Goal: Navigation & Orientation: Understand site structure

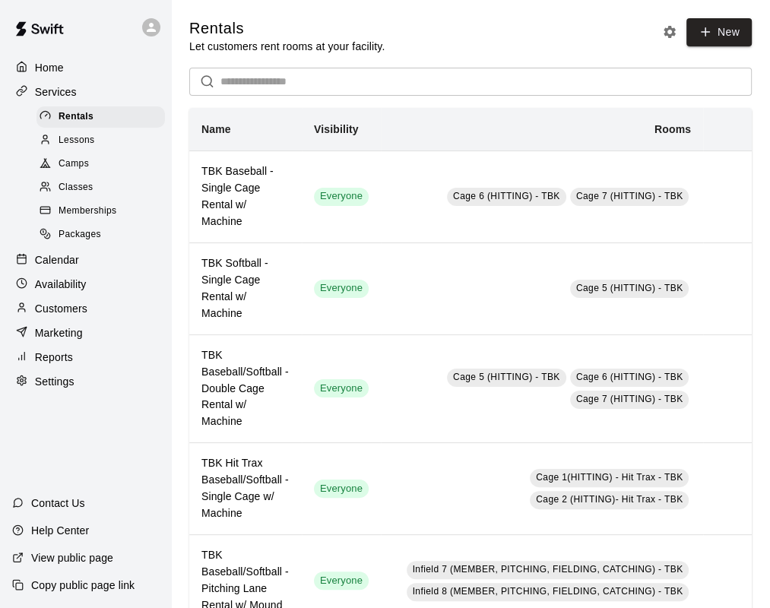
click at [90, 148] on span "Lessons" at bounding box center [77, 140] width 36 height 15
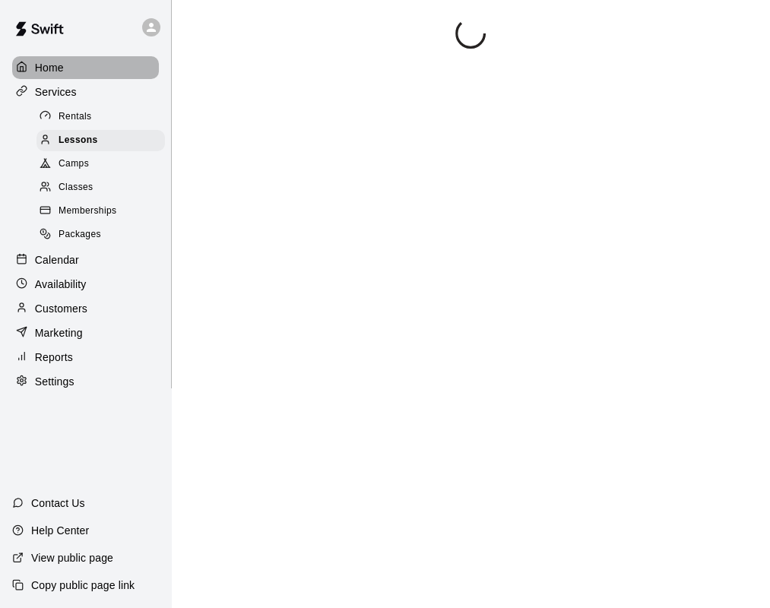
click at [46, 68] on p "Home" at bounding box center [49, 67] width 29 height 15
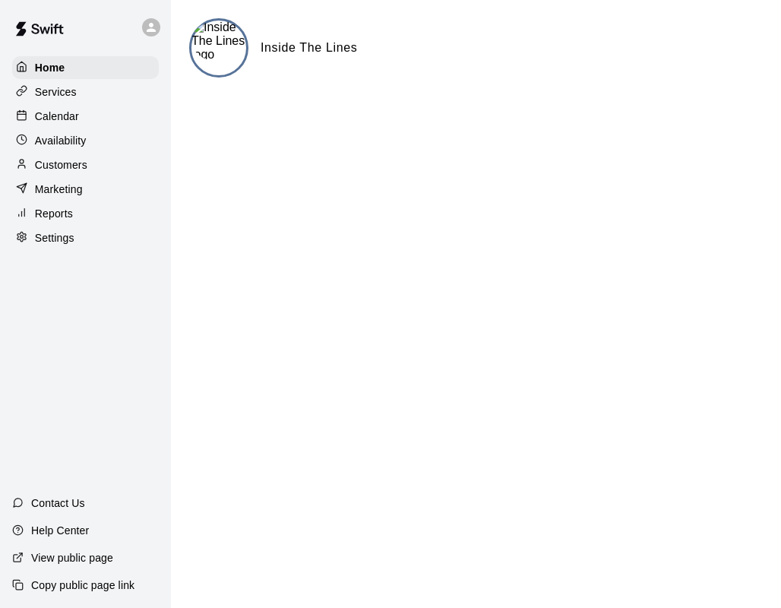
click at [67, 117] on p "Calendar" at bounding box center [57, 116] width 44 height 15
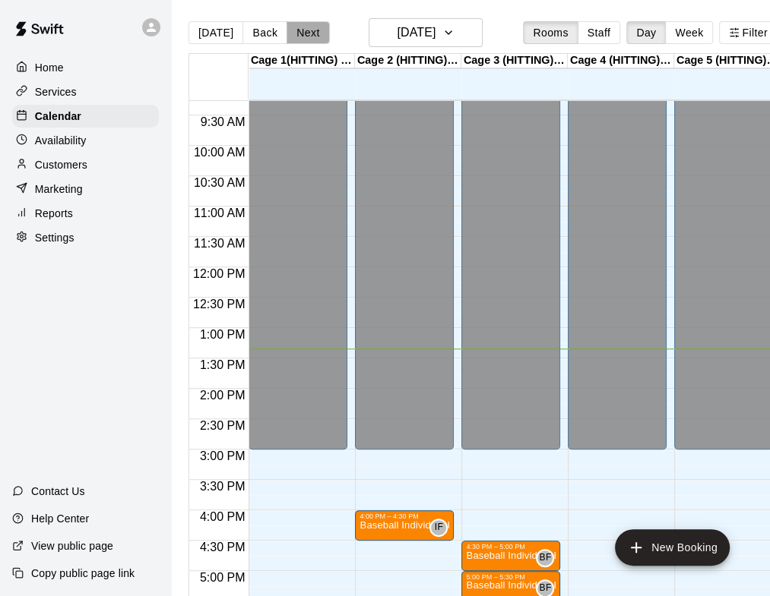
click at [306, 25] on button "Next" at bounding box center [307, 32] width 43 height 23
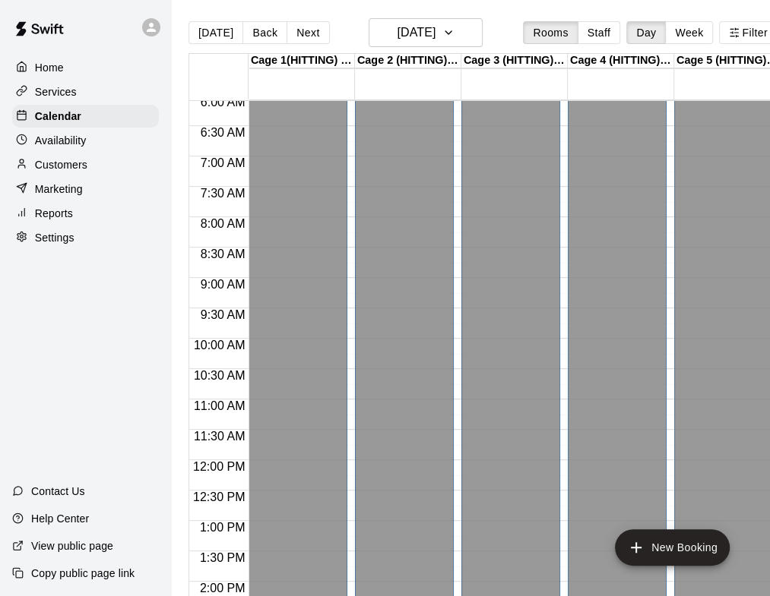
scroll to position [355, 0]
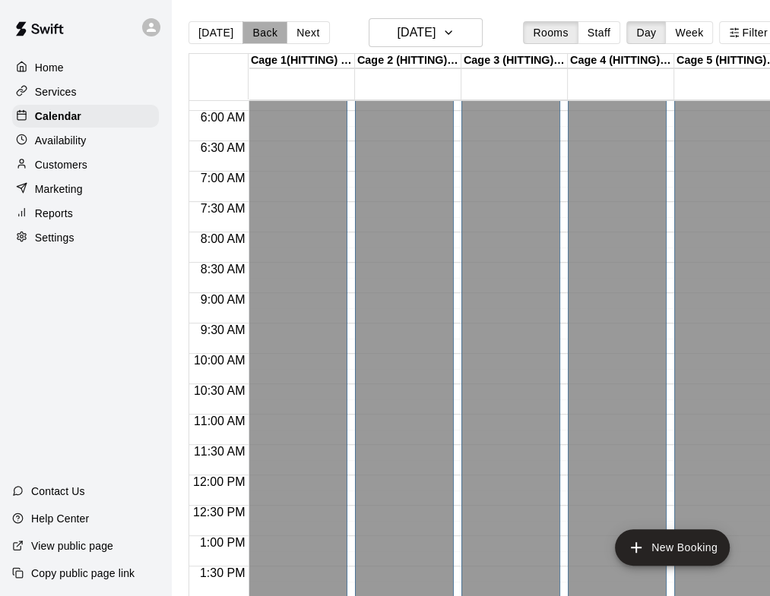
click at [245, 37] on button "Back" at bounding box center [264, 32] width 45 height 23
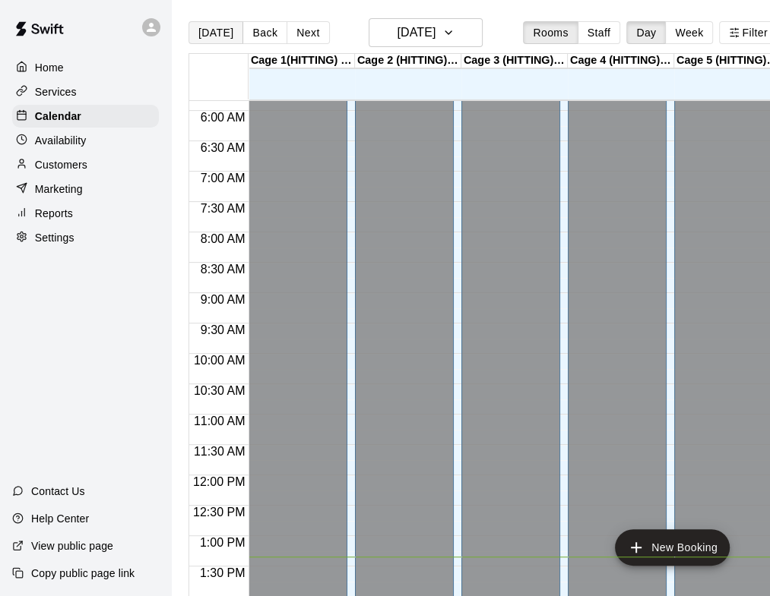
click at [212, 33] on button "[DATE]" at bounding box center [215, 32] width 55 height 23
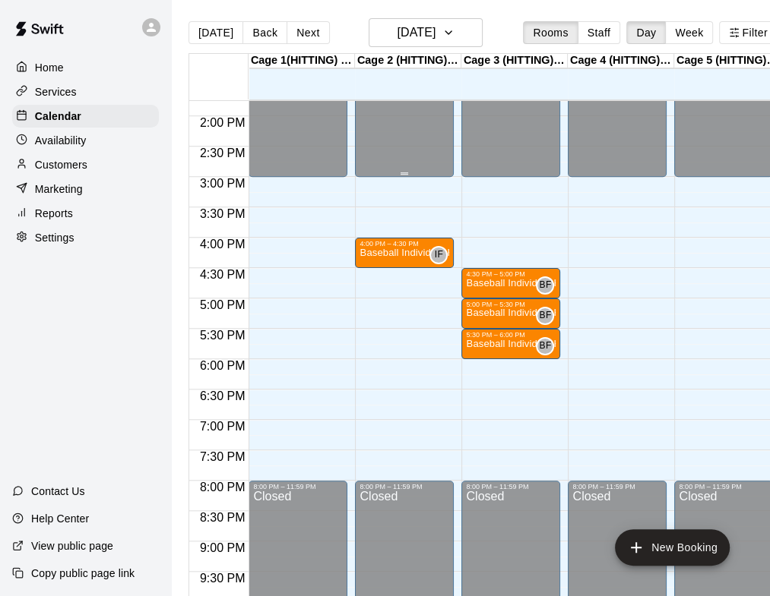
scroll to position [945, 0]
